Goal: Find specific page/section: Find specific page/section

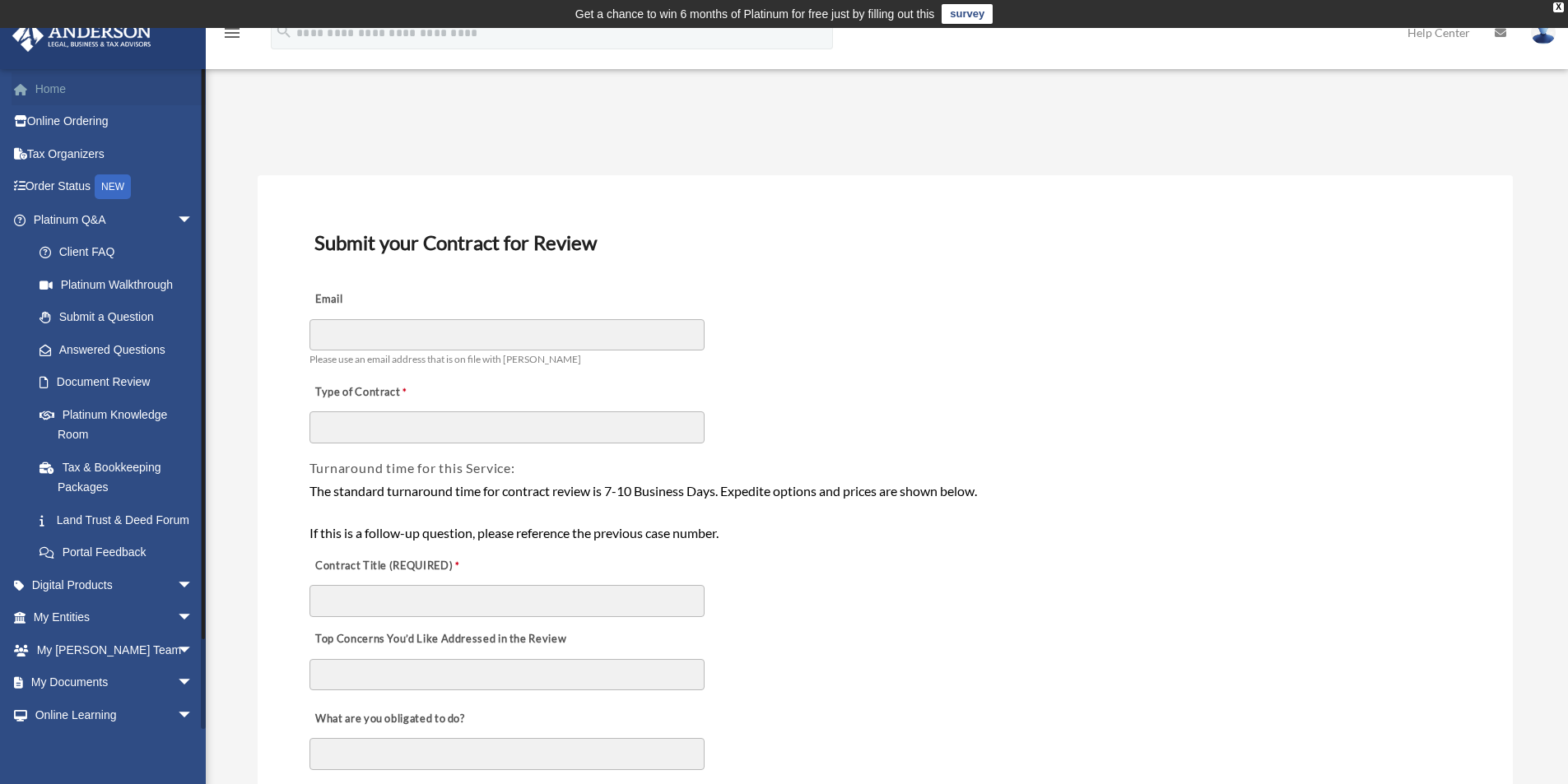
click at [58, 87] on link "Home" at bounding box center [114, 89] width 207 height 33
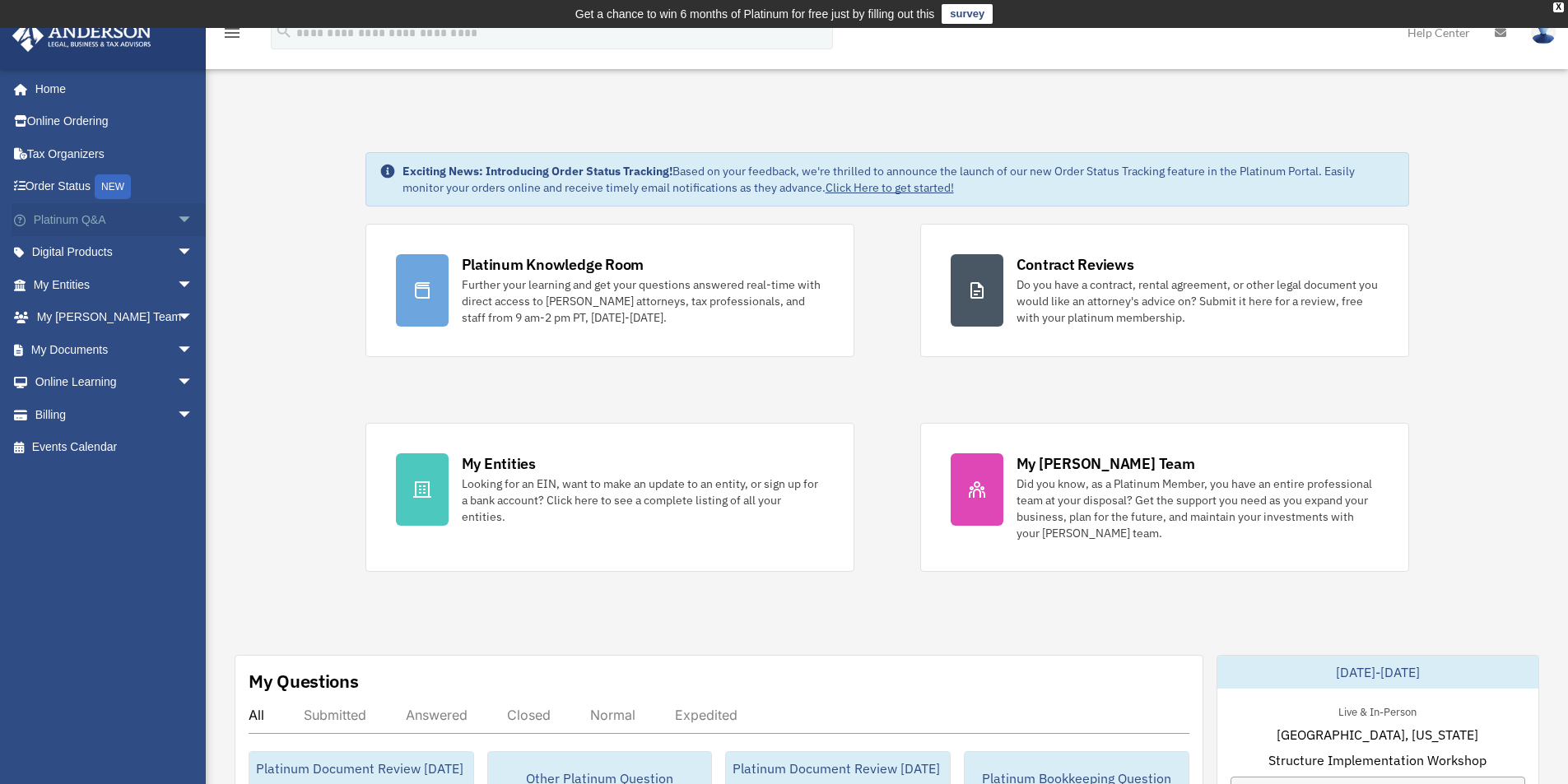
click at [181, 221] on span "arrow_drop_down" at bounding box center [194, 220] width 33 height 34
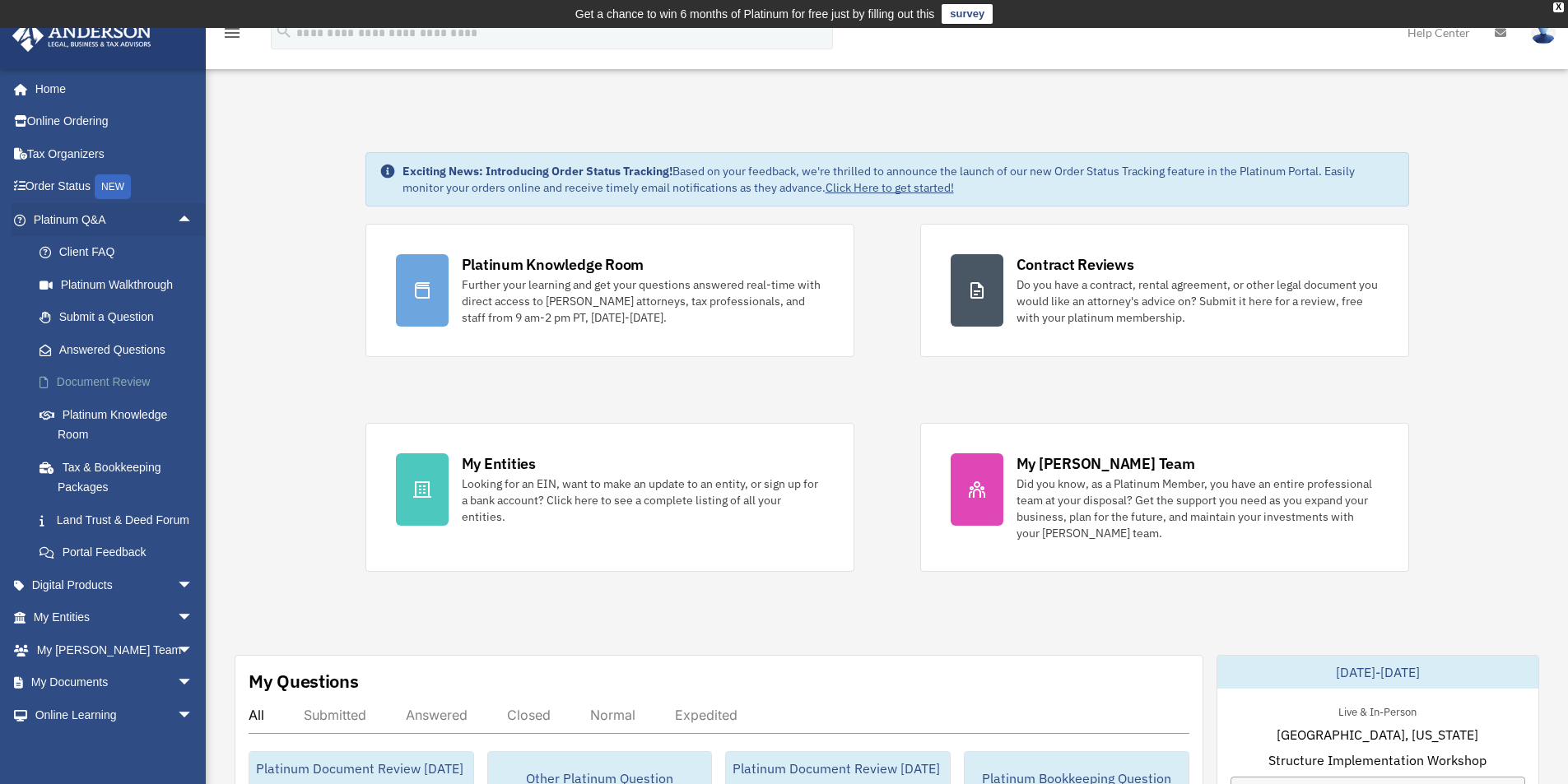
click at [120, 373] on link "Document Review" at bounding box center [120, 383] width 195 height 33
